Goal: Navigation & Orientation: Find specific page/section

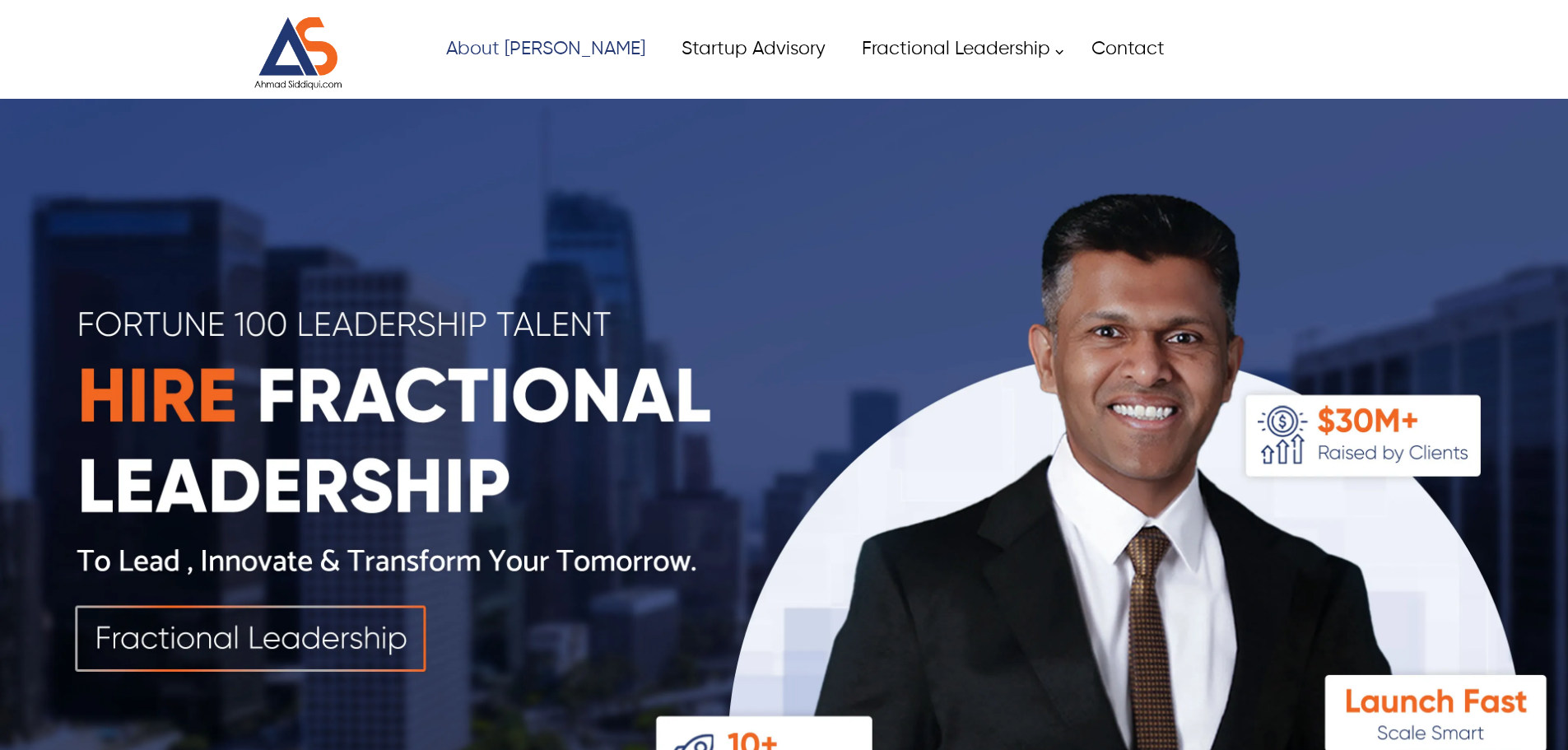
click at [497, 56] on link "About [PERSON_NAME]" at bounding box center [545, 49] width 235 height 37
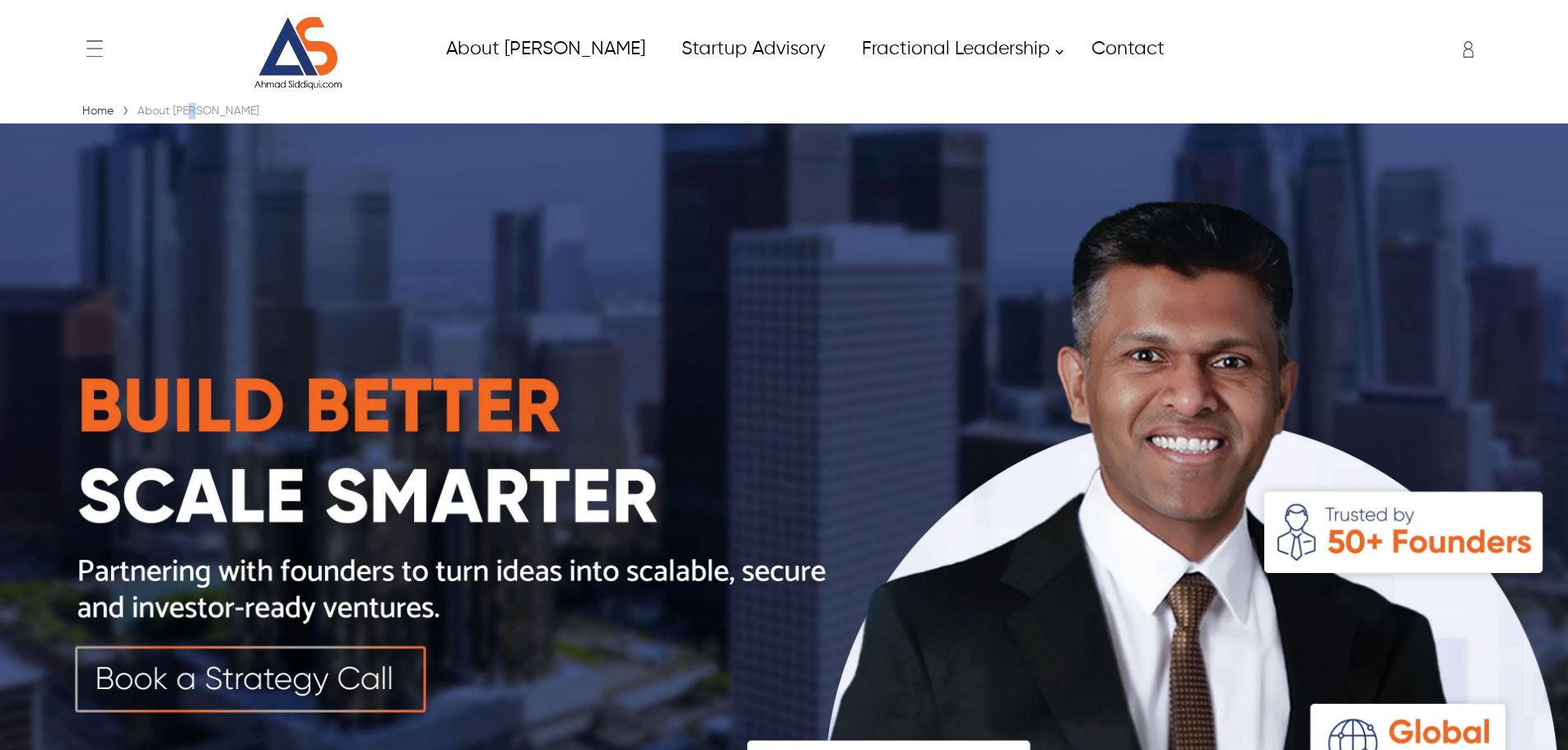
click at [199, 114] on div "About [PERSON_NAME]" at bounding box center [198, 111] width 130 height 17
click at [234, 107] on div "Home › About [PERSON_NAME]" at bounding box center [784, 111] width 1412 height 17
drag, startPoint x: 201, startPoint y: 116, endPoint x: 208, endPoint y: 103, distance: 14.8
click at [194, 116] on div "About [PERSON_NAME]" at bounding box center [198, 111] width 130 height 17
click at [224, 111] on div "Home › About [PERSON_NAME]" at bounding box center [784, 111] width 1412 height 17
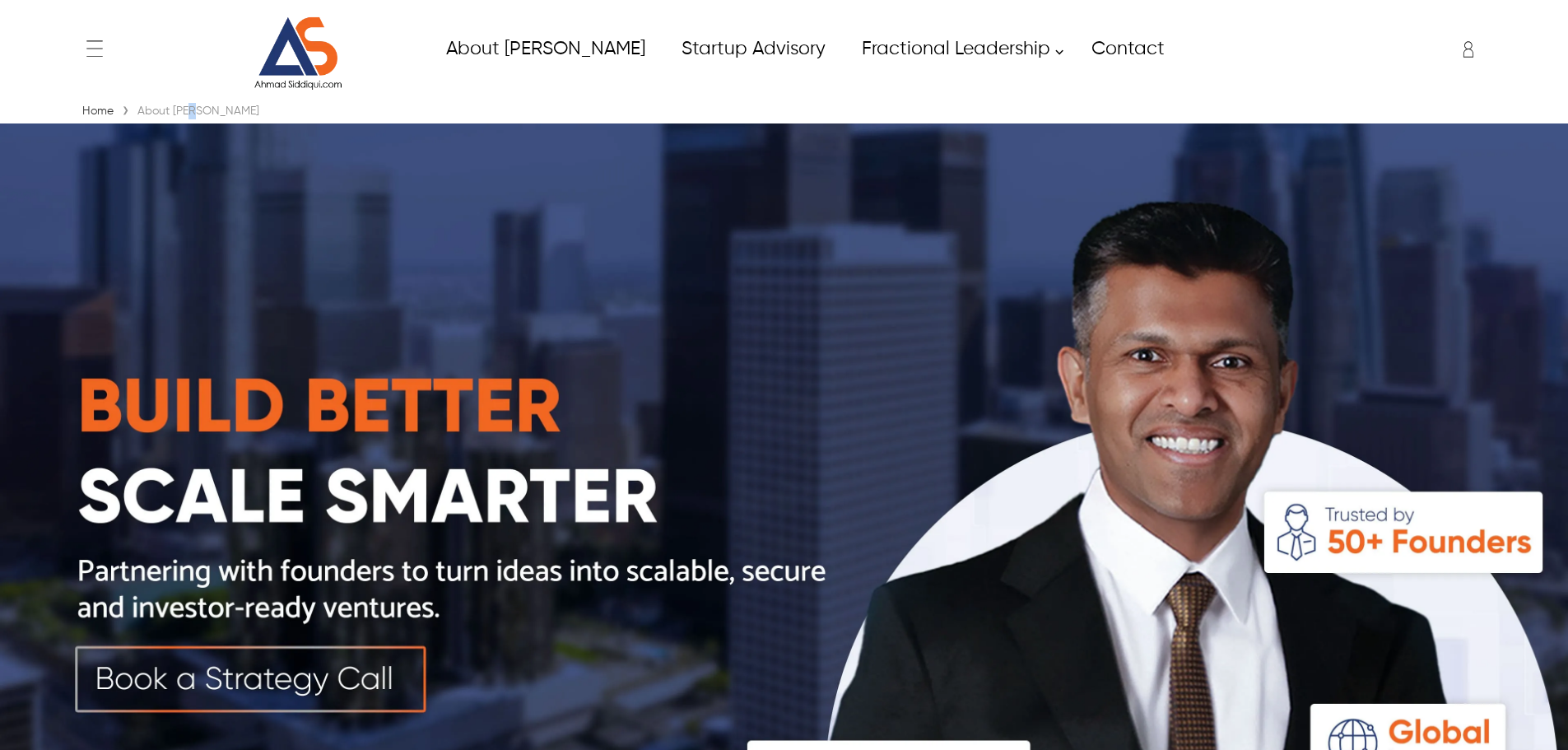
click at [196, 118] on div "About [PERSON_NAME]" at bounding box center [198, 111] width 130 height 17
click at [325, 116] on div "Home › About [PERSON_NAME]" at bounding box center [784, 111] width 1412 height 17
click at [298, 67] on img at bounding box center [298, 54] width 123 height 74
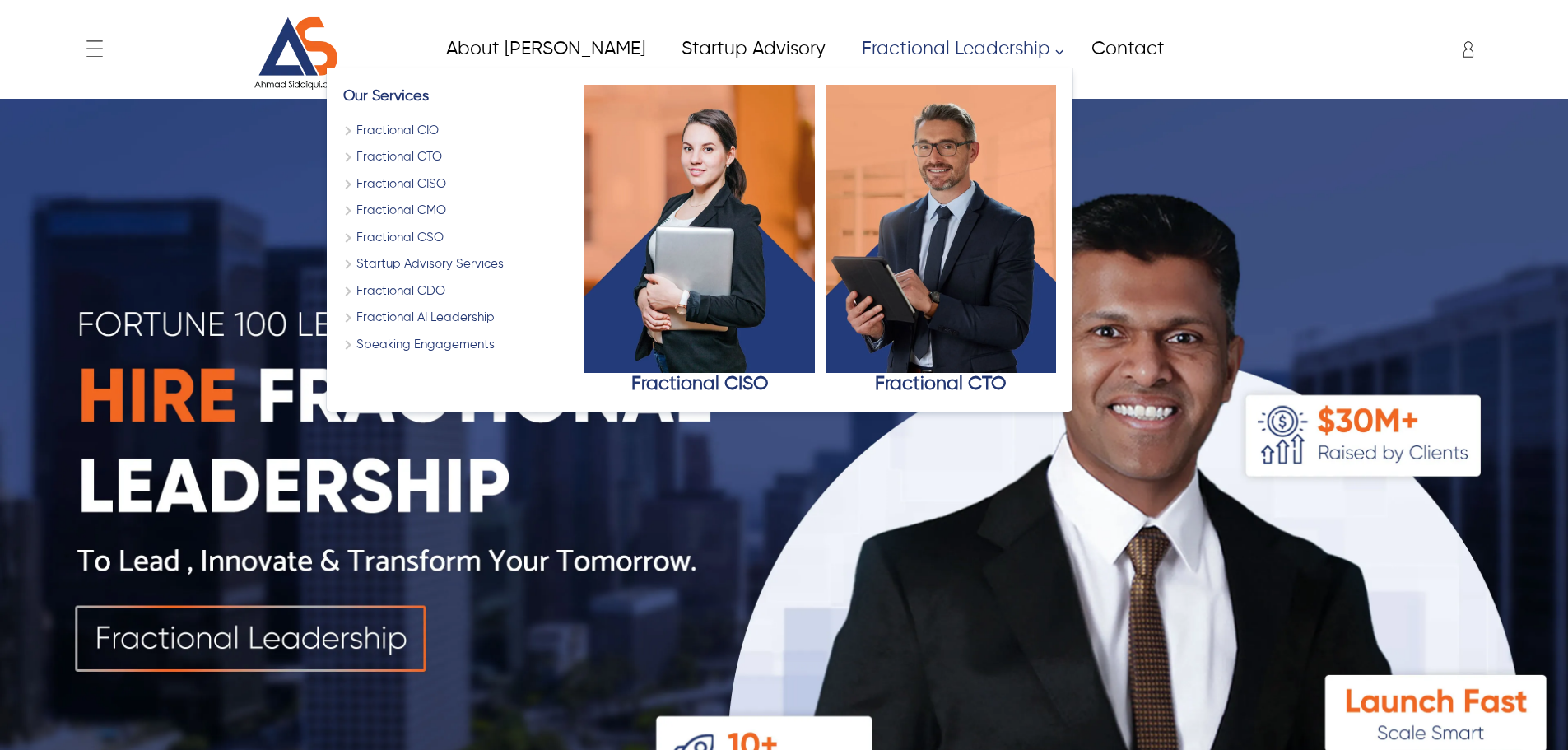
click at [843, 47] on link "Fractional Leadership" at bounding box center [957, 49] width 229 height 37
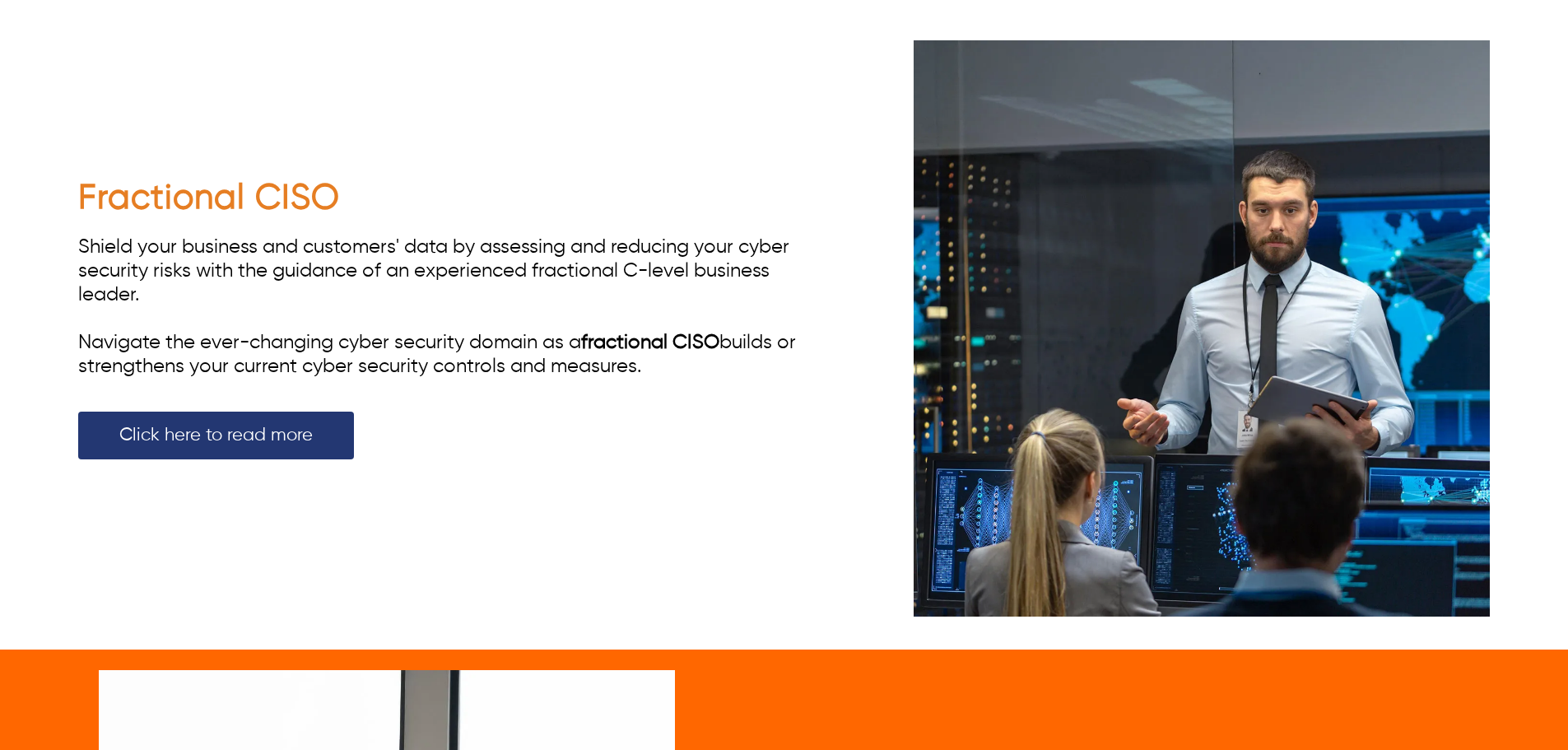
scroll to position [4035, 0]
